Goal: Task Accomplishment & Management: Manage account settings

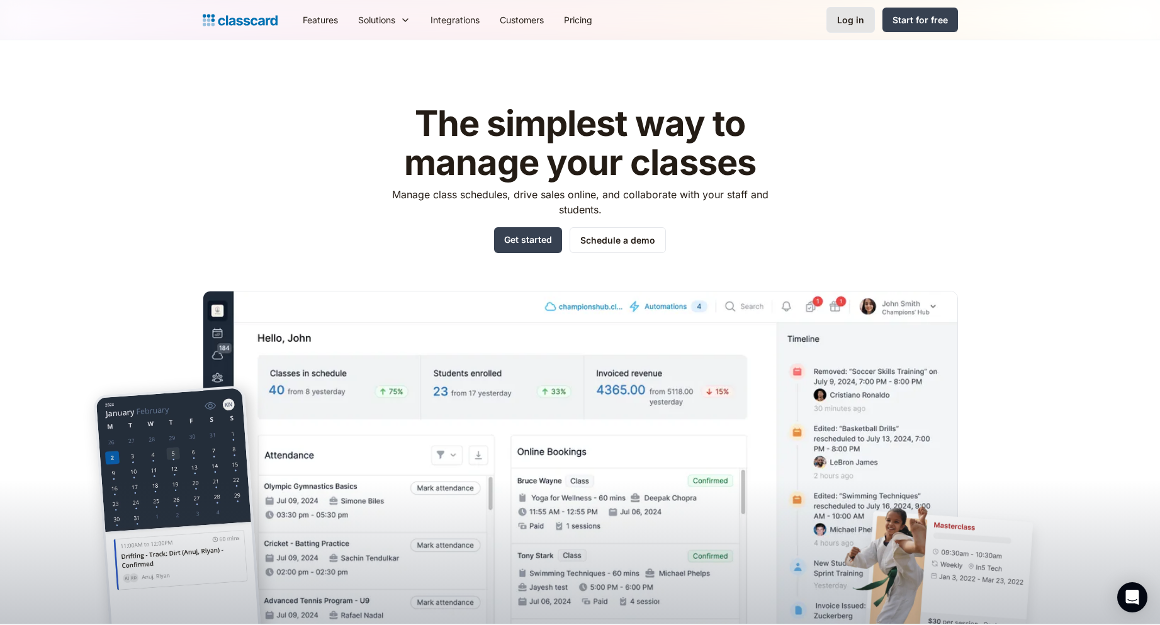
click at [835, 21] on link "Log in" at bounding box center [850, 20] width 48 height 26
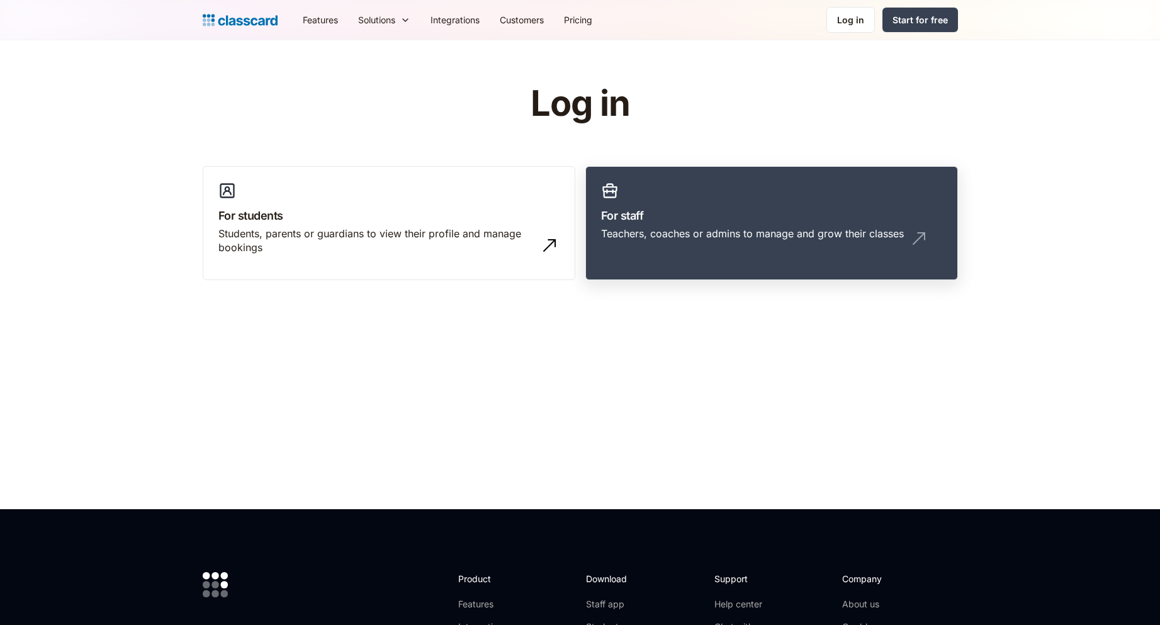
click at [671, 185] on link "For staff Teachers, coaches or admins to manage and grow their classes" at bounding box center [771, 223] width 373 height 115
